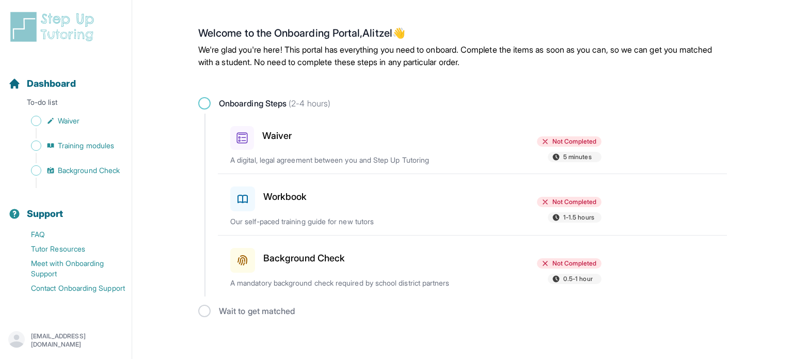
click at [278, 137] on h3 "Waiver" at bounding box center [276, 136] width 29 height 14
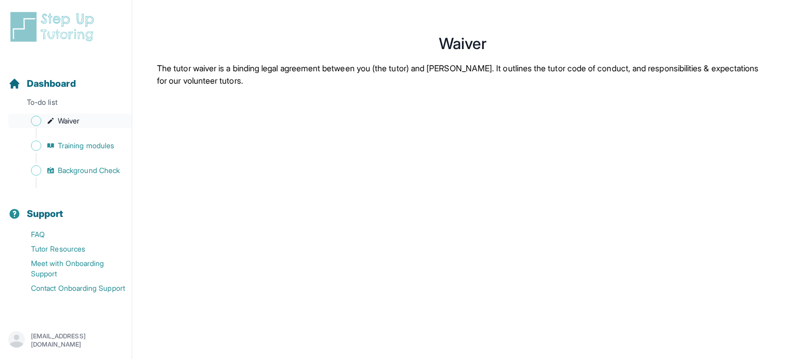
click at [56, 121] on link "Waiver" at bounding box center [69, 121] width 123 height 14
click at [49, 150] on link "Training modules" at bounding box center [69, 145] width 123 height 14
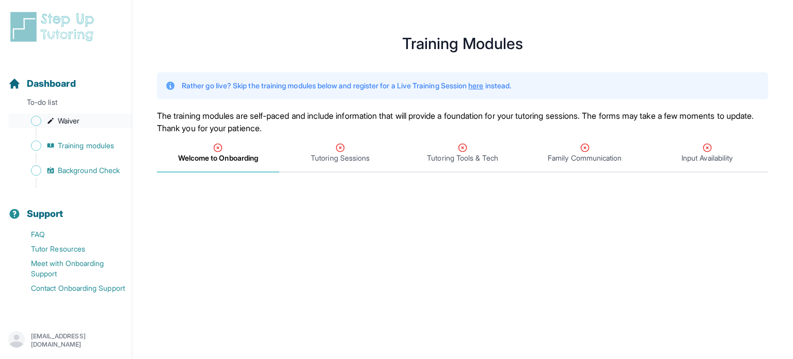
click at [92, 118] on link "Waiver" at bounding box center [69, 121] width 123 height 14
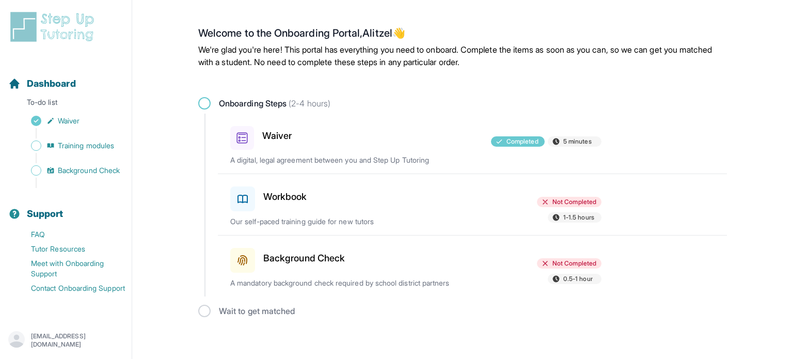
click at [316, 194] on div "Workbook" at bounding box center [290, 196] width 120 height 29
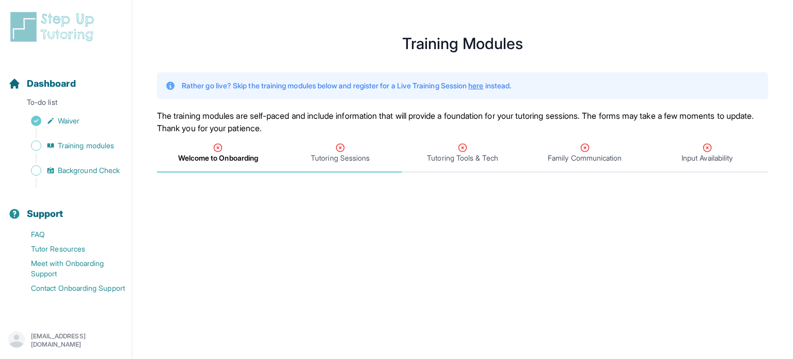
click at [346, 164] on span "Tutoring Sessions" at bounding box center [340, 153] width 122 height 38
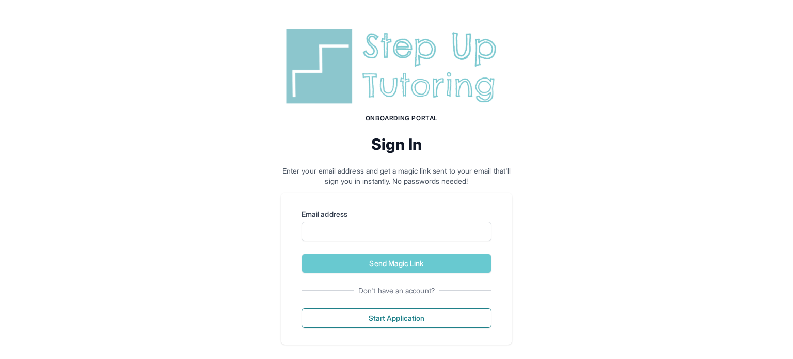
scroll to position [9, 0]
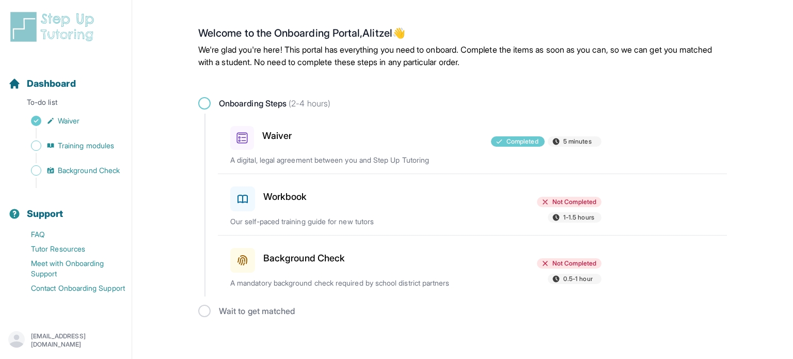
click at [374, 200] on div at bounding box center [416, 196] width 120 height 29
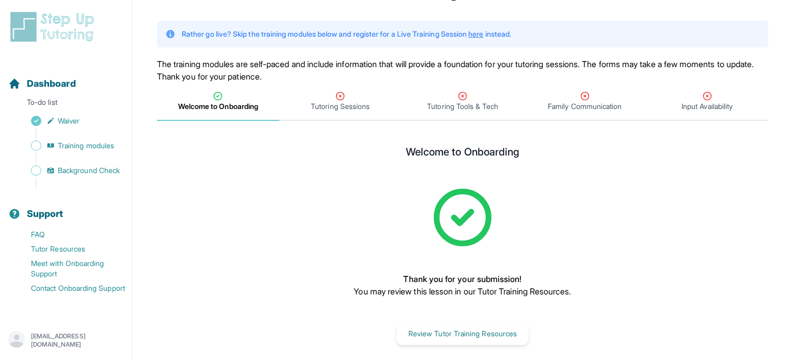
scroll to position [62, 0]
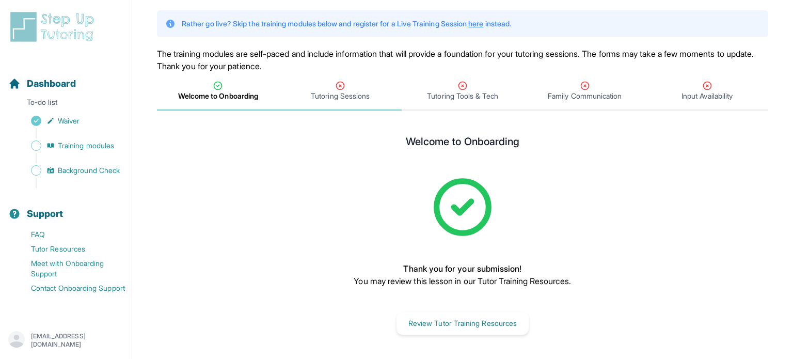
click at [352, 95] on span "Tutoring Sessions" at bounding box center [340, 96] width 59 height 10
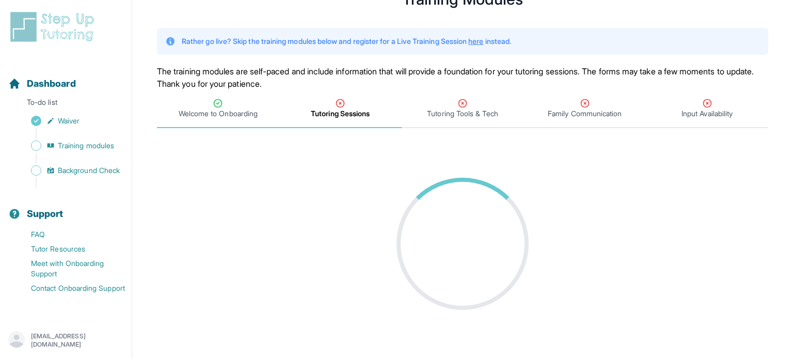
click at [246, 110] on span "Welcome to Onboarding" at bounding box center [218, 113] width 79 height 10
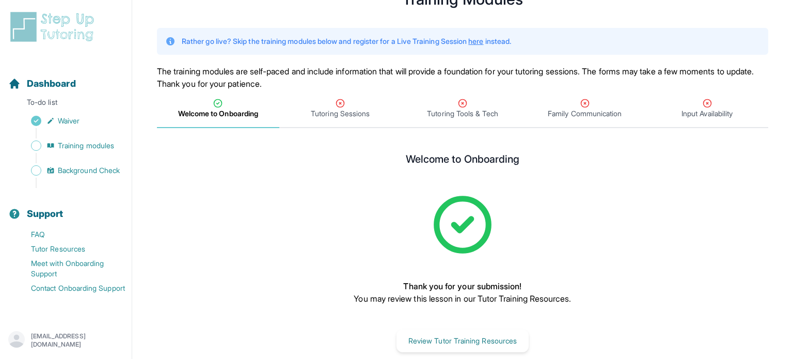
scroll to position [62, 0]
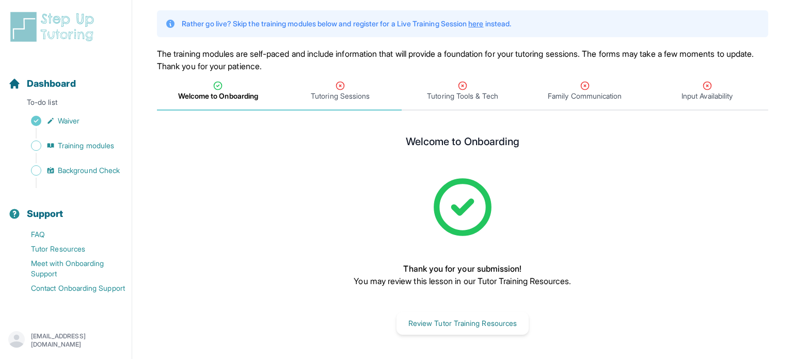
click at [320, 96] on span "Tutoring Sessions" at bounding box center [340, 96] width 59 height 10
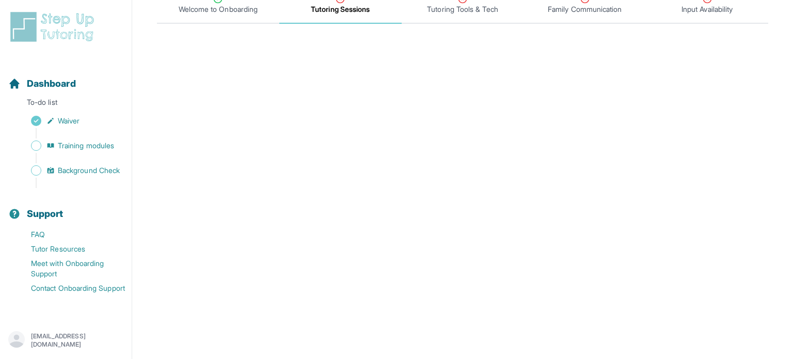
scroll to position [482, 0]
